Goal: Information Seeking & Learning: Learn about a topic

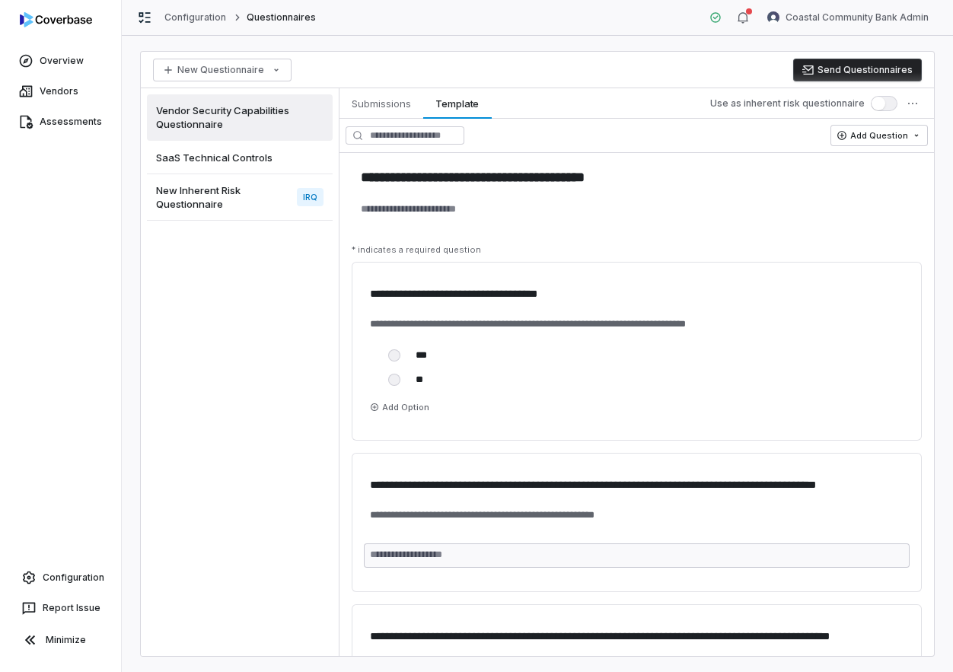
scroll to position [11585, 0]
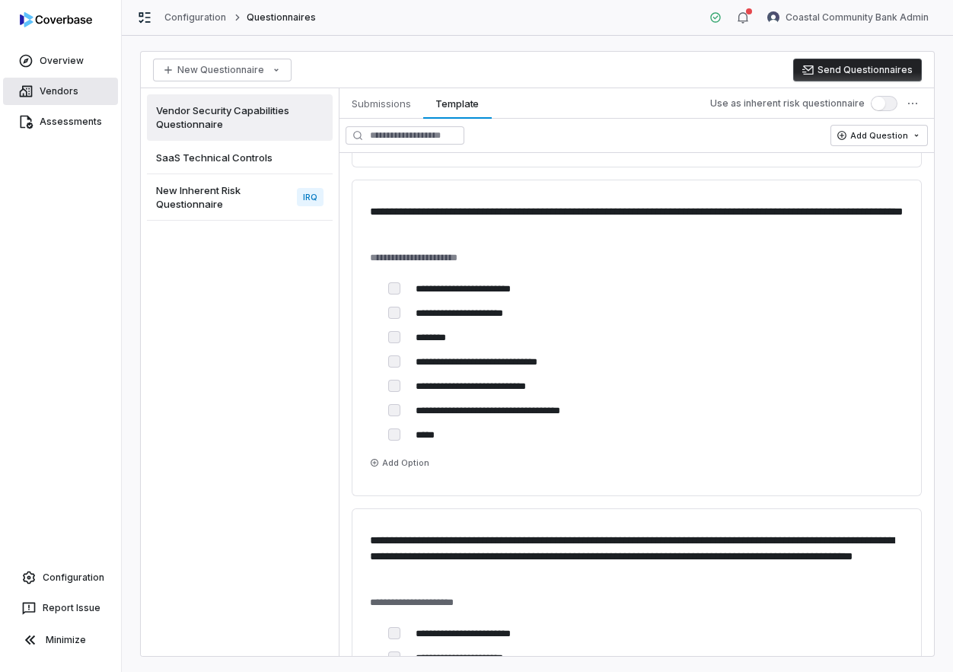
click at [62, 88] on link "Vendors" at bounding box center [60, 91] width 115 height 27
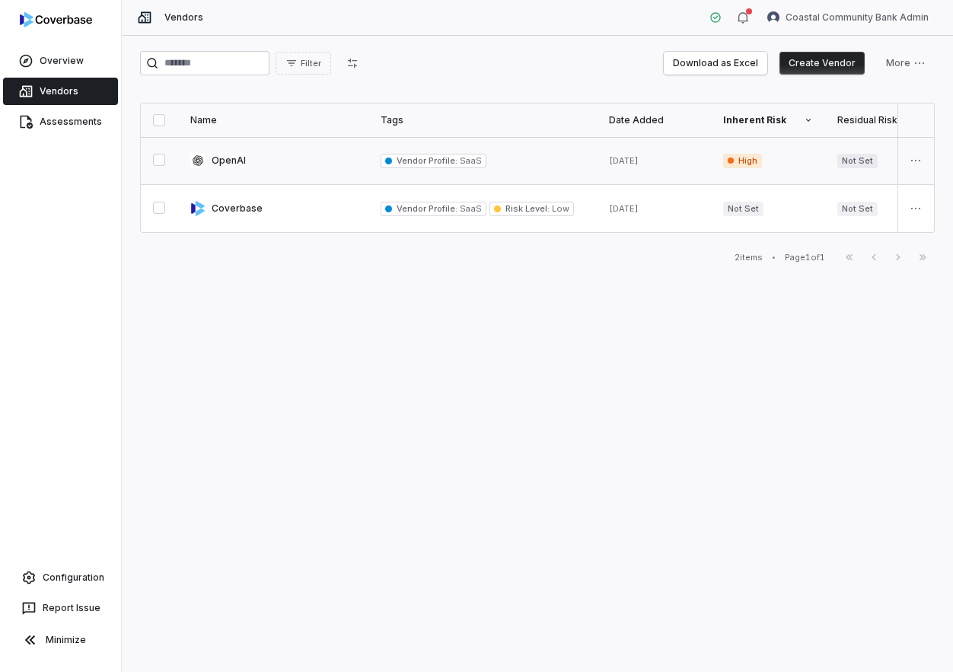
click at [290, 162] on link at bounding box center [273, 160] width 190 height 47
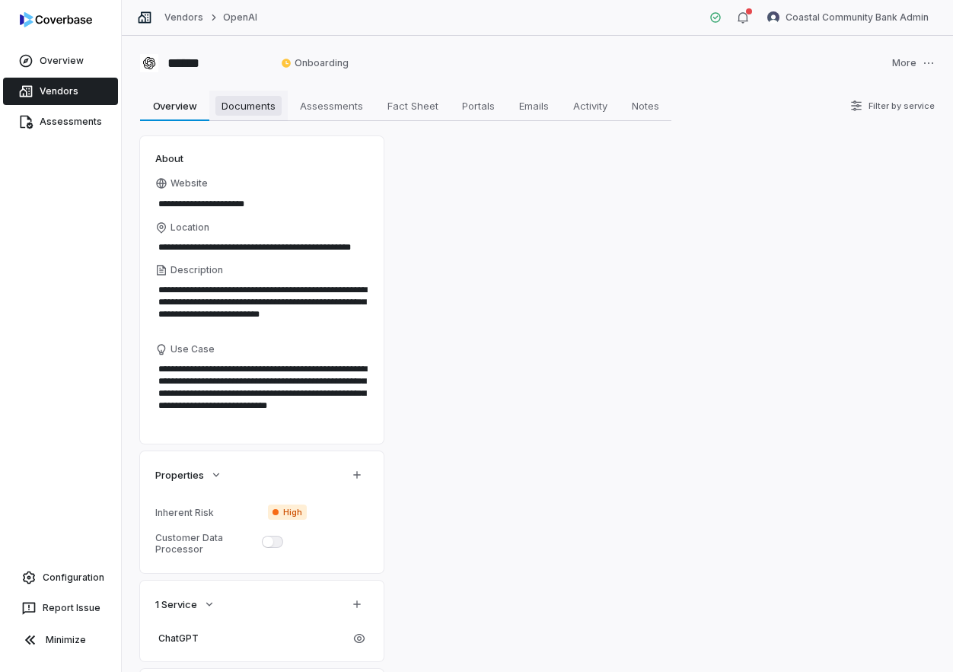
click at [265, 110] on span "Documents" at bounding box center [248, 106] width 66 height 20
type textarea "*"
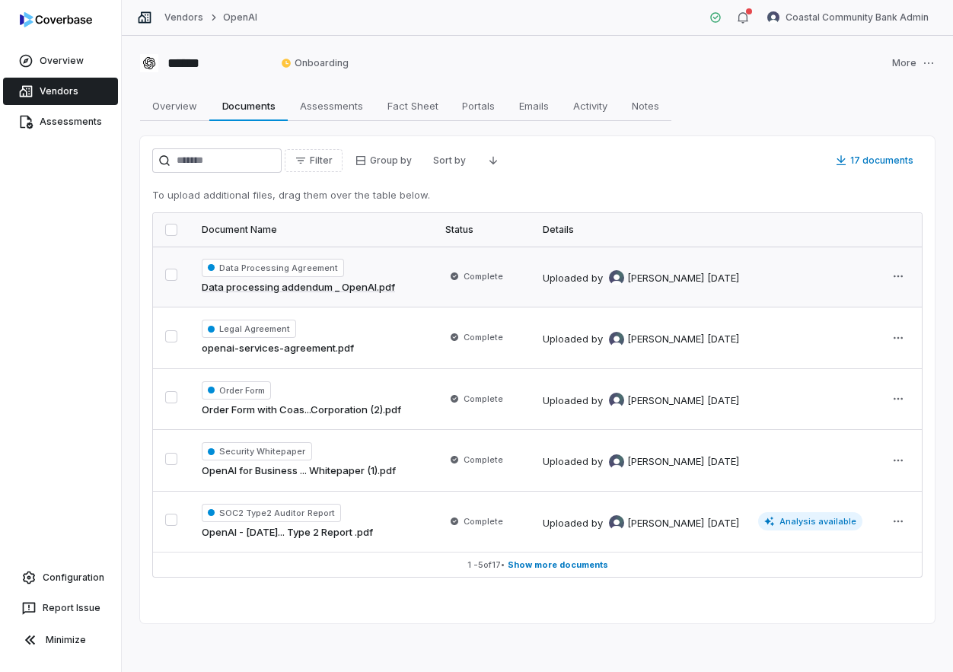
click at [330, 292] on link "Data processing addendum _ OpenAI.pdf" at bounding box center [298, 287] width 193 height 15
click at [330, 341] on link "openai-services-agreement.pdf" at bounding box center [278, 348] width 152 height 15
click at [324, 410] on link "Order Form with Coas...Corporation (2).pdf" at bounding box center [301, 410] width 199 height 15
click at [333, 111] on span "Assessments" at bounding box center [331, 106] width 75 height 20
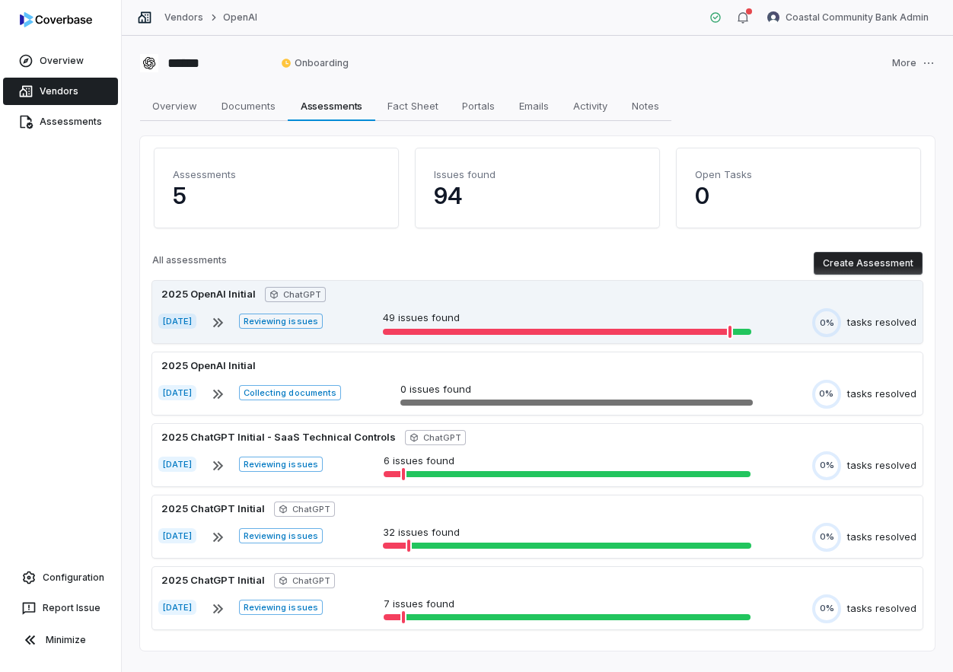
click at [453, 336] on div "[DATE] Reviewing issues 49 issues found 0% tasks resolved" at bounding box center [537, 322] width 758 height 29
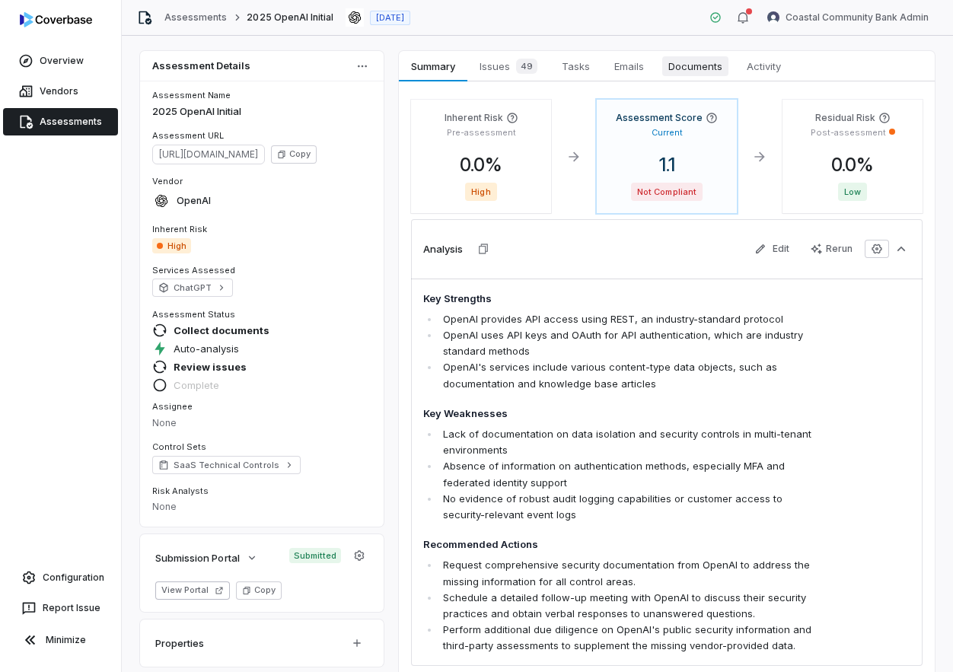
click at [681, 72] on span "Documents" at bounding box center [695, 66] width 66 height 20
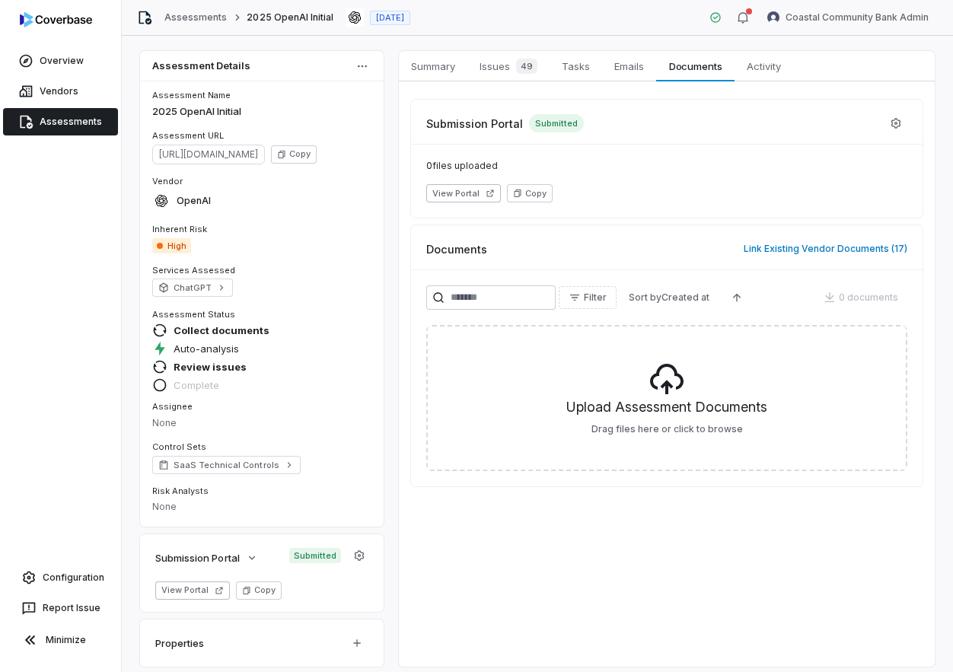
click at [57, 129] on link "Assessments" at bounding box center [60, 121] width 115 height 27
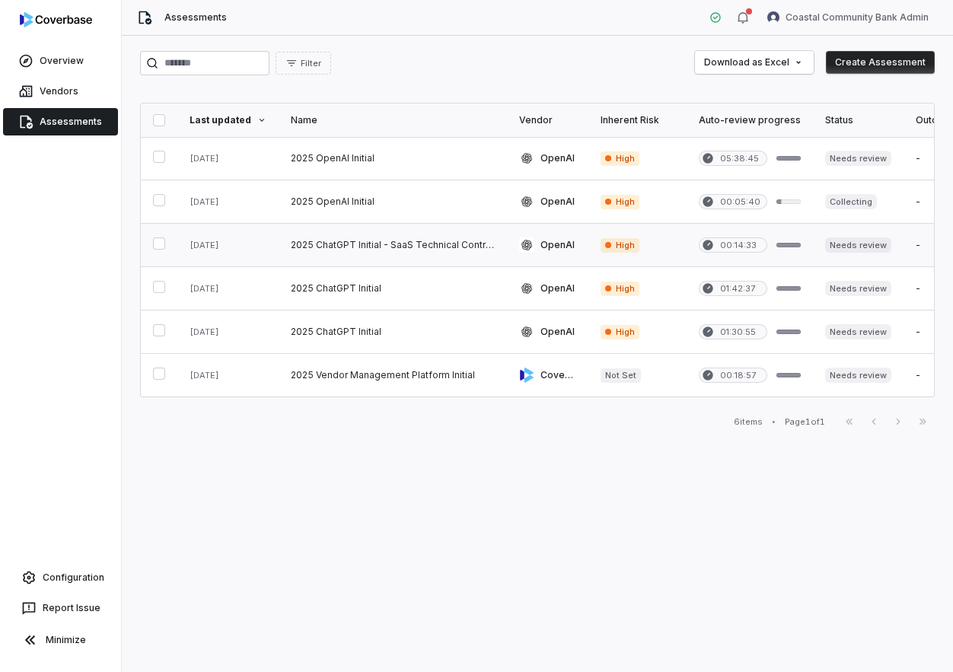
click at [335, 253] on link at bounding box center [393, 245] width 228 height 43
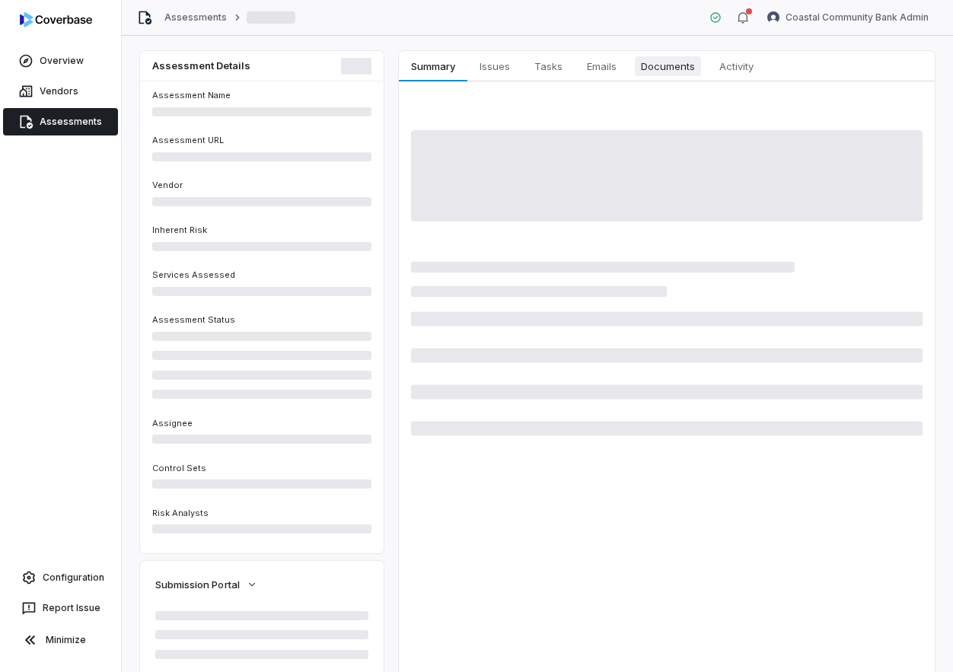
click at [668, 65] on span "Documents" at bounding box center [668, 66] width 66 height 20
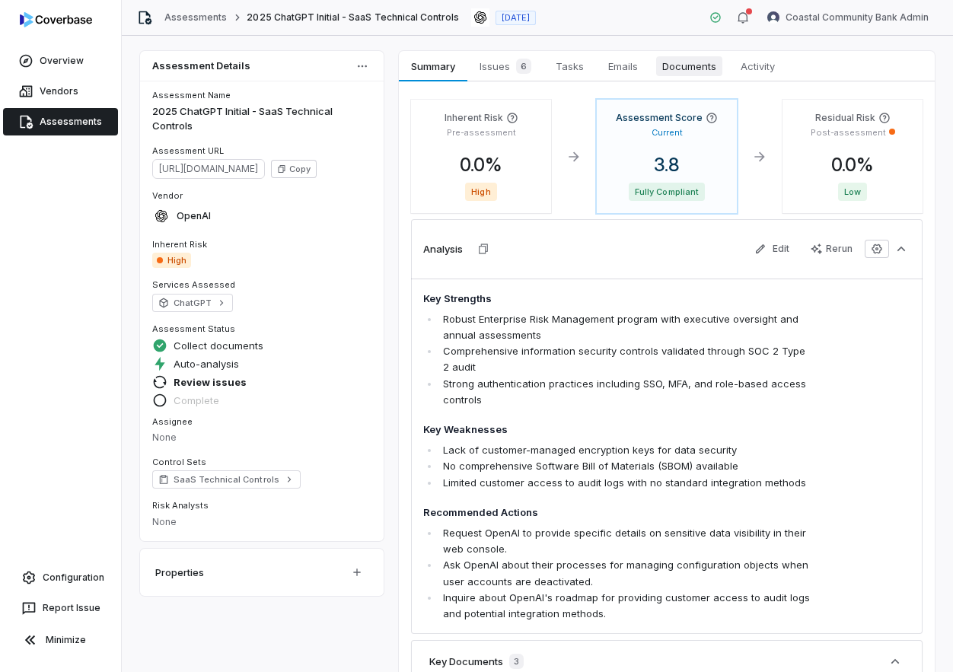
click at [678, 56] on span "Documents" at bounding box center [689, 66] width 66 height 20
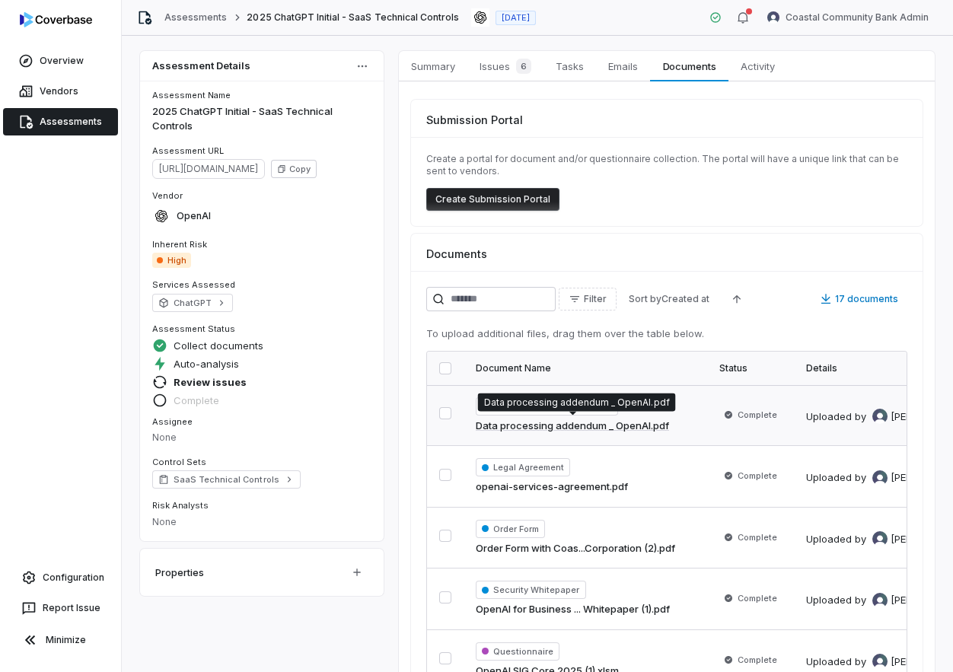
click at [577, 430] on link "Data processing addendum _ OpenAI.pdf" at bounding box center [572, 426] width 193 height 15
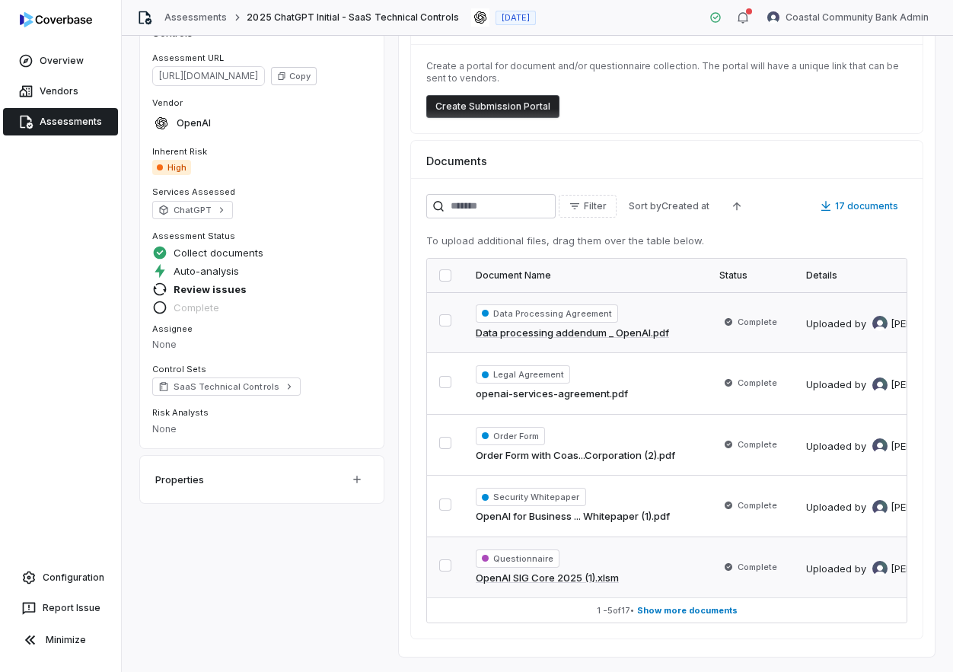
click at [572, 579] on link "OpenAI SIG Core 2025 (1).xlsm" at bounding box center [547, 578] width 143 height 15
